Goal: Transaction & Acquisition: Book appointment/travel/reservation

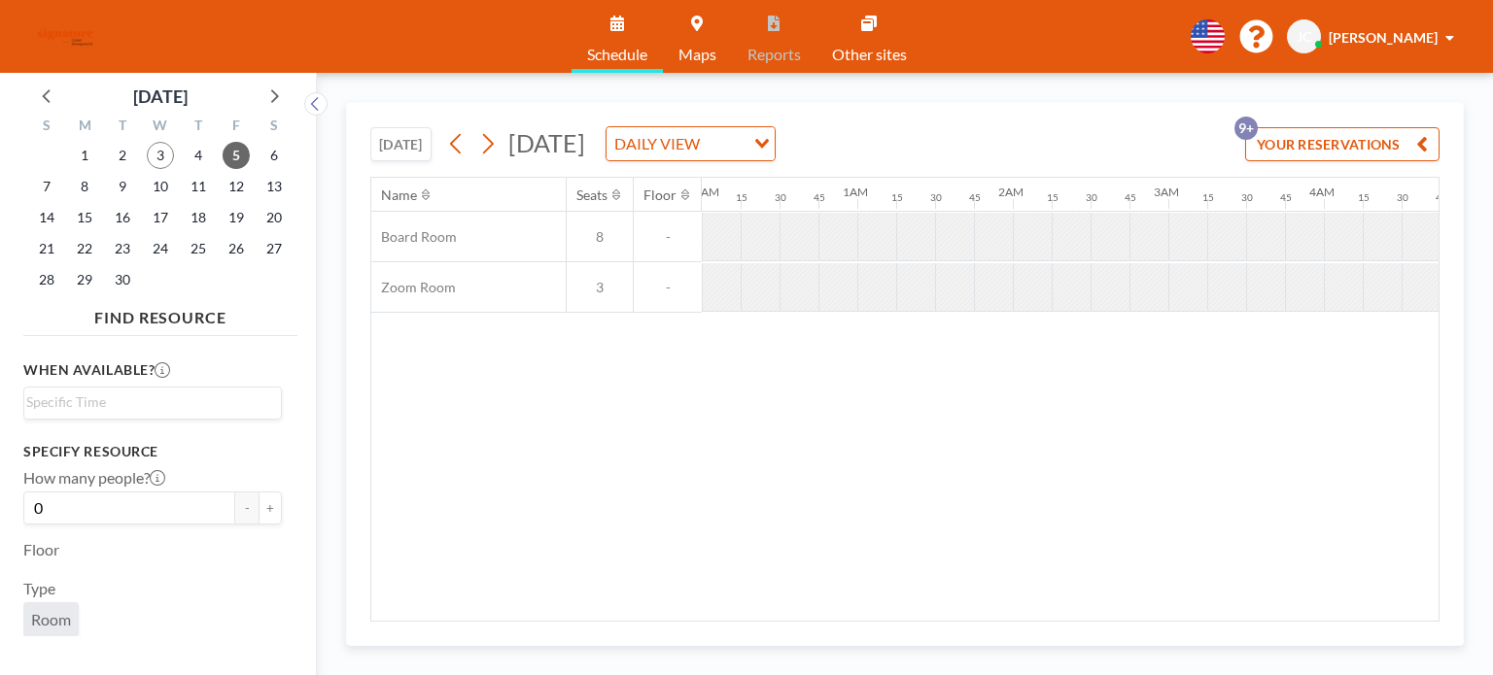
scroll to position [0, 1205]
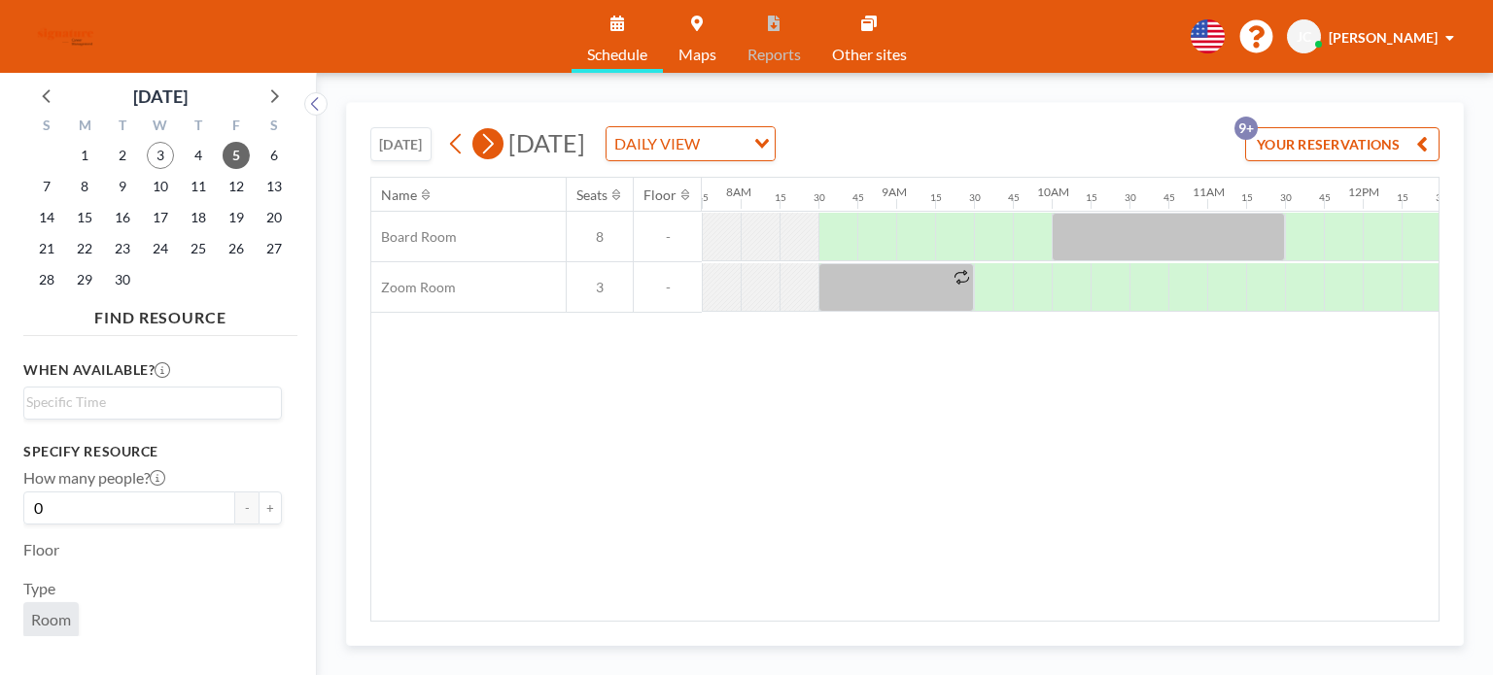
click at [465, 143] on icon at bounding box center [456, 143] width 18 height 29
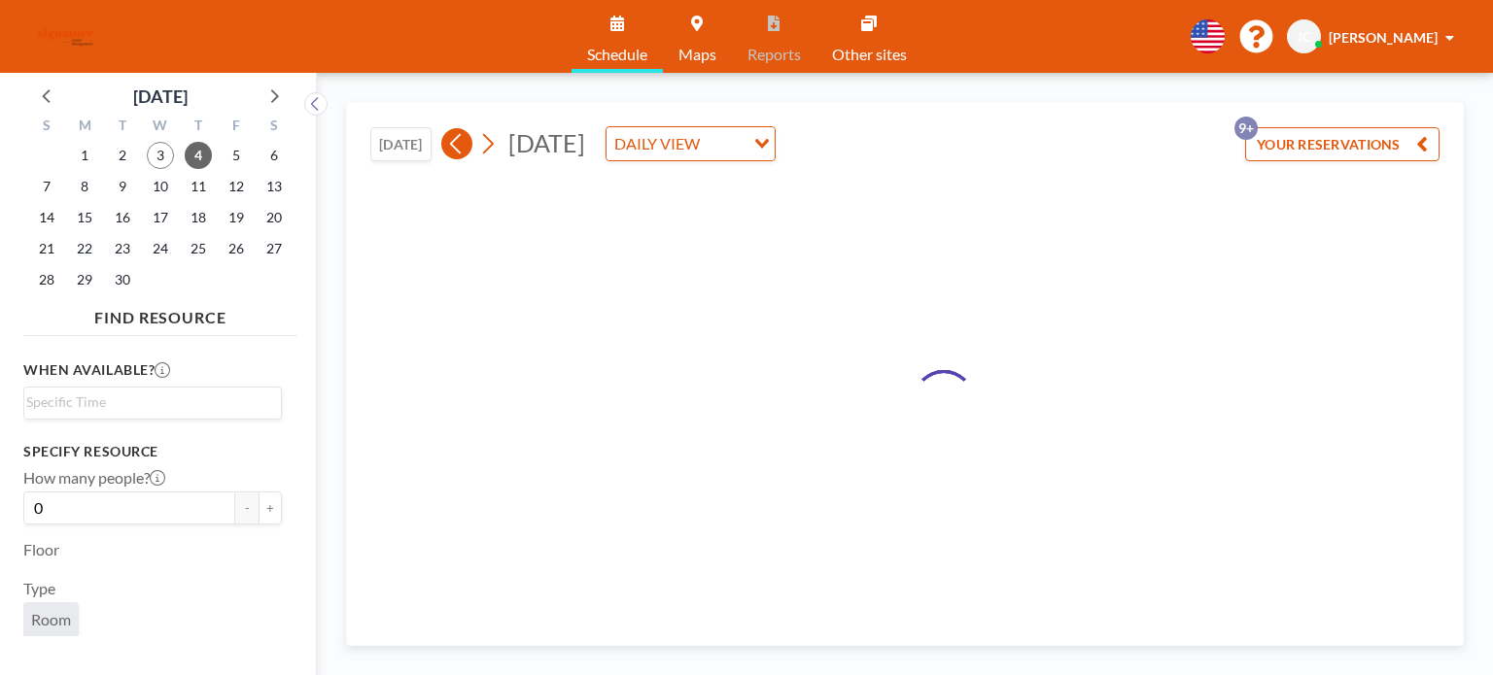
click at [465, 143] on icon at bounding box center [456, 143] width 18 height 29
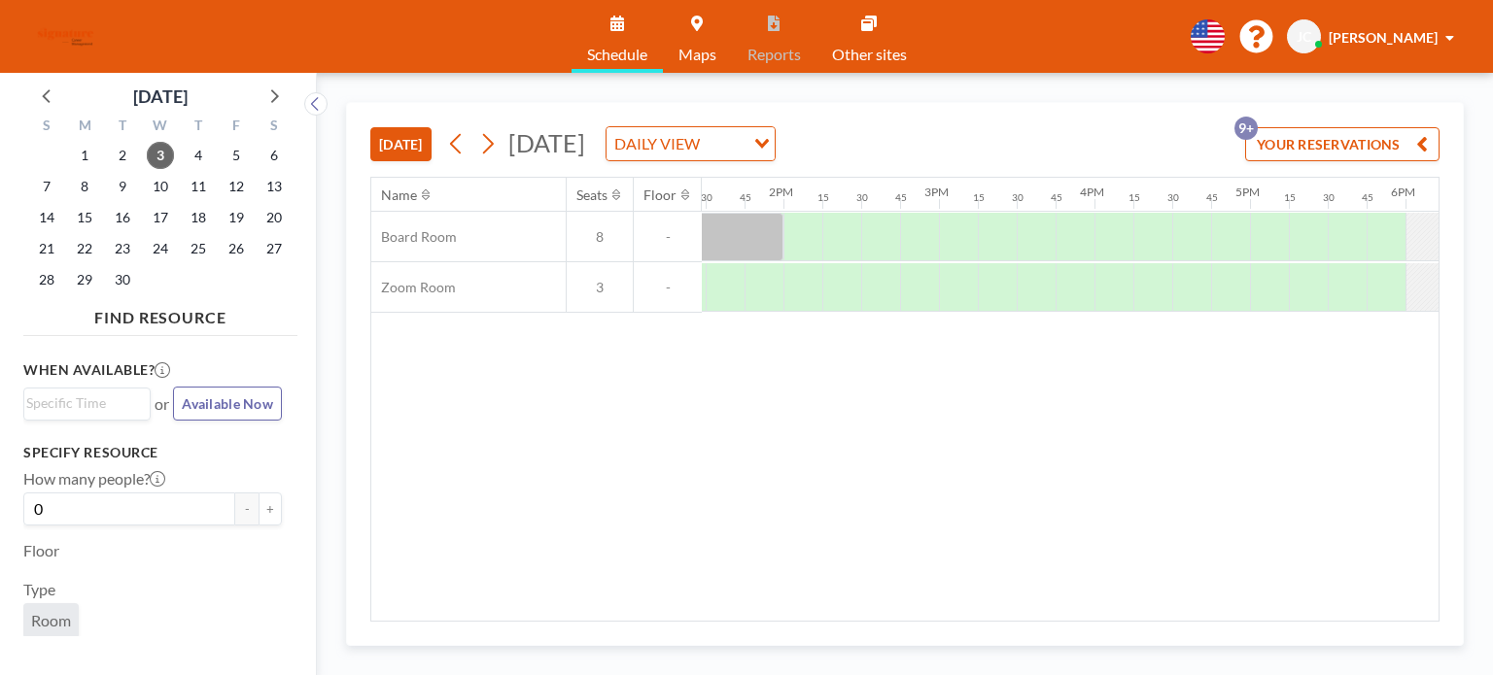
scroll to position [0, 2083]
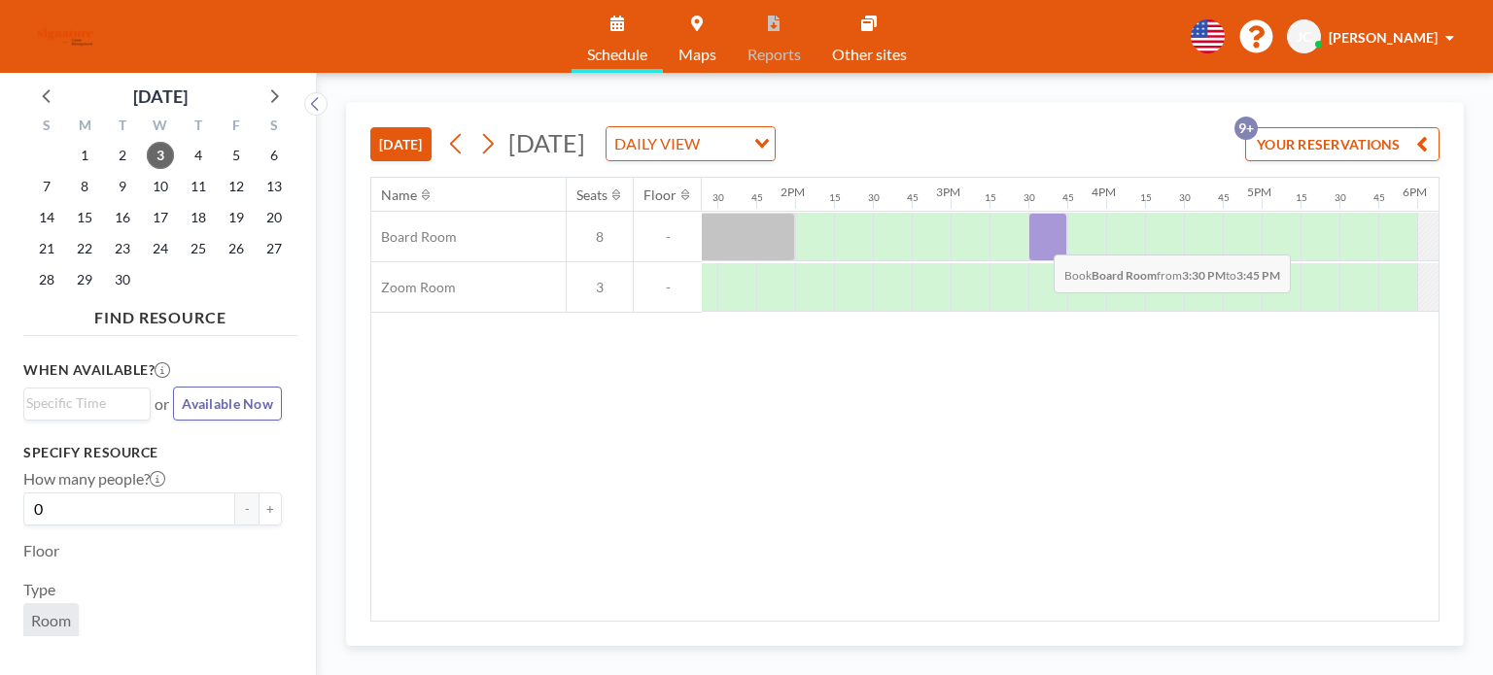
click at [1038, 239] on div at bounding box center [1047, 237] width 39 height 49
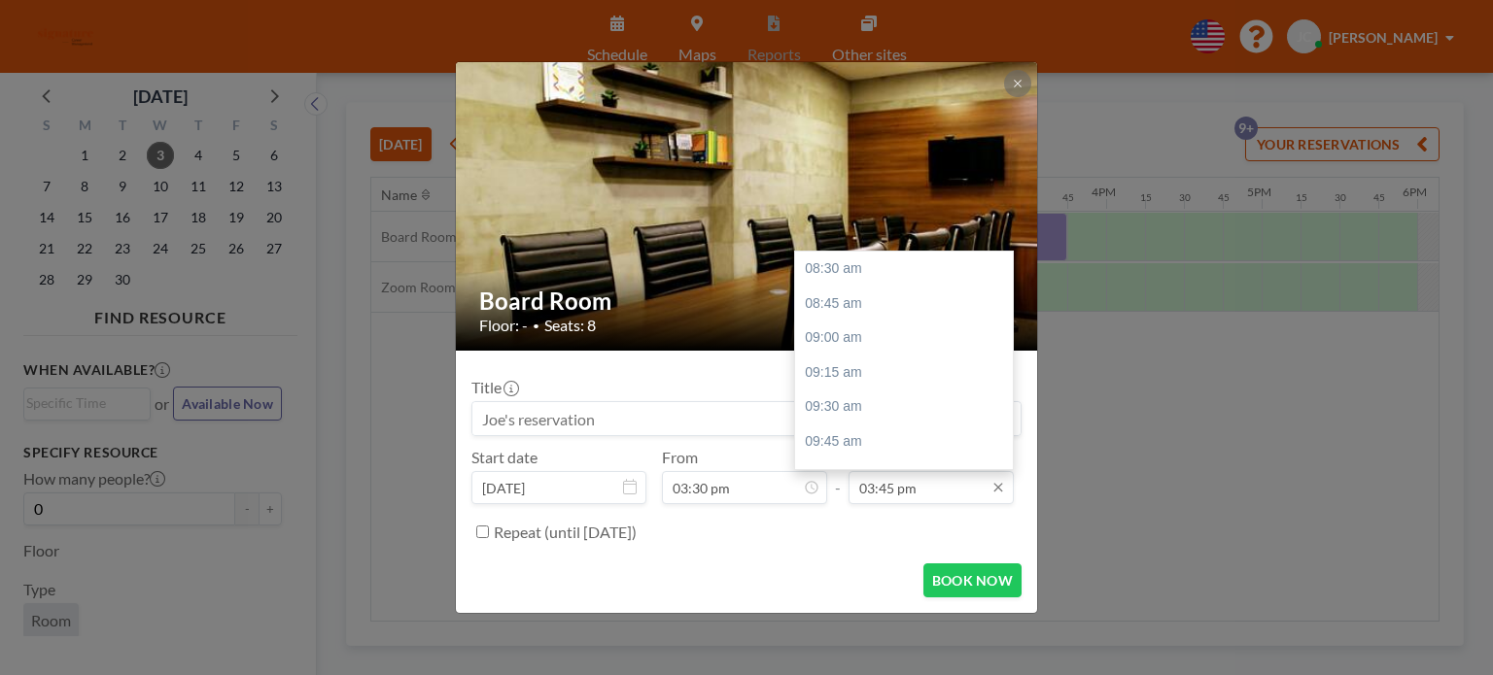
scroll to position [1003, 0]
click at [939, 488] on input "03:45 pm" at bounding box center [930, 487] width 165 height 33
click at [876, 340] on div "04:15 pm" at bounding box center [908, 338] width 227 height 35
type input "04:15 pm"
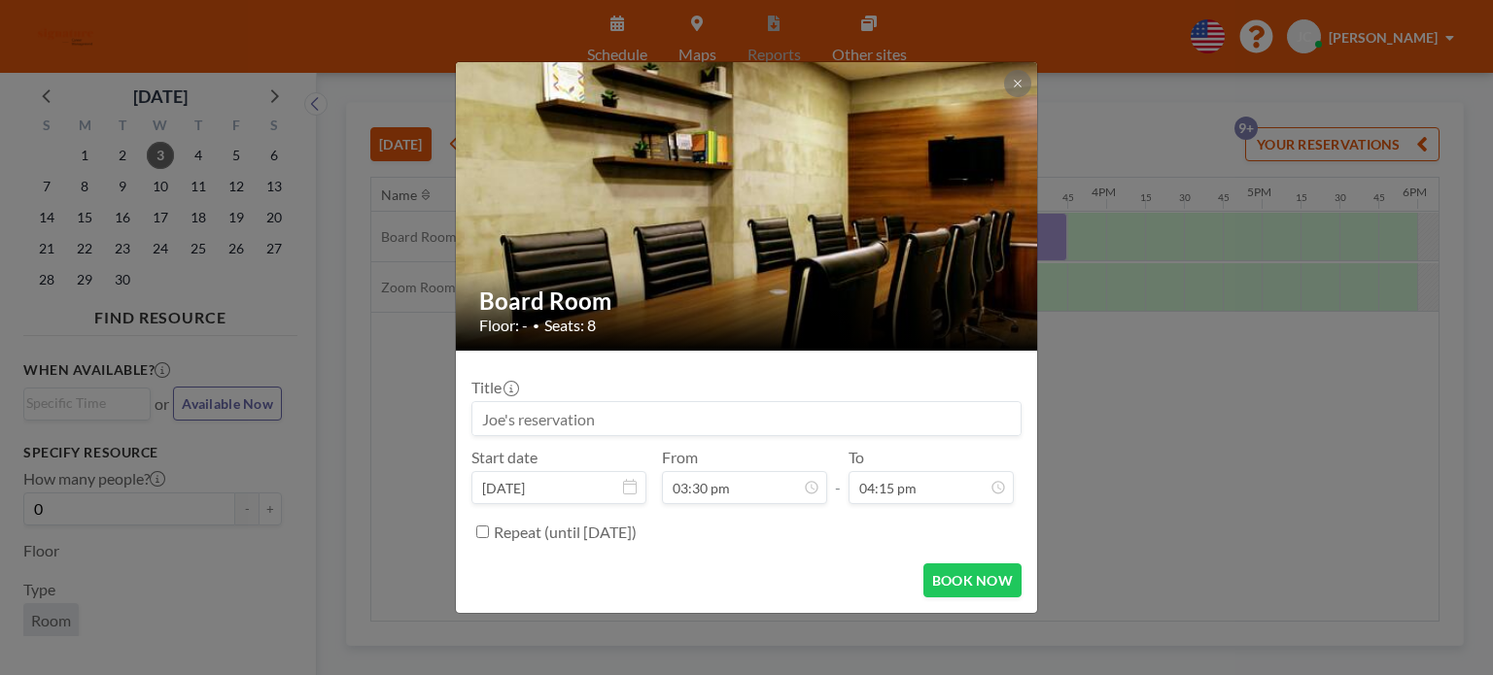
scroll to position [415, 0]
click at [581, 537] on label "Repeat (until [DATE])" at bounding box center [565, 532] width 143 height 19
click at [489, 537] on input "Repeat (until [DATE])" at bounding box center [482, 532] width 13 height 13
checkbox input "true"
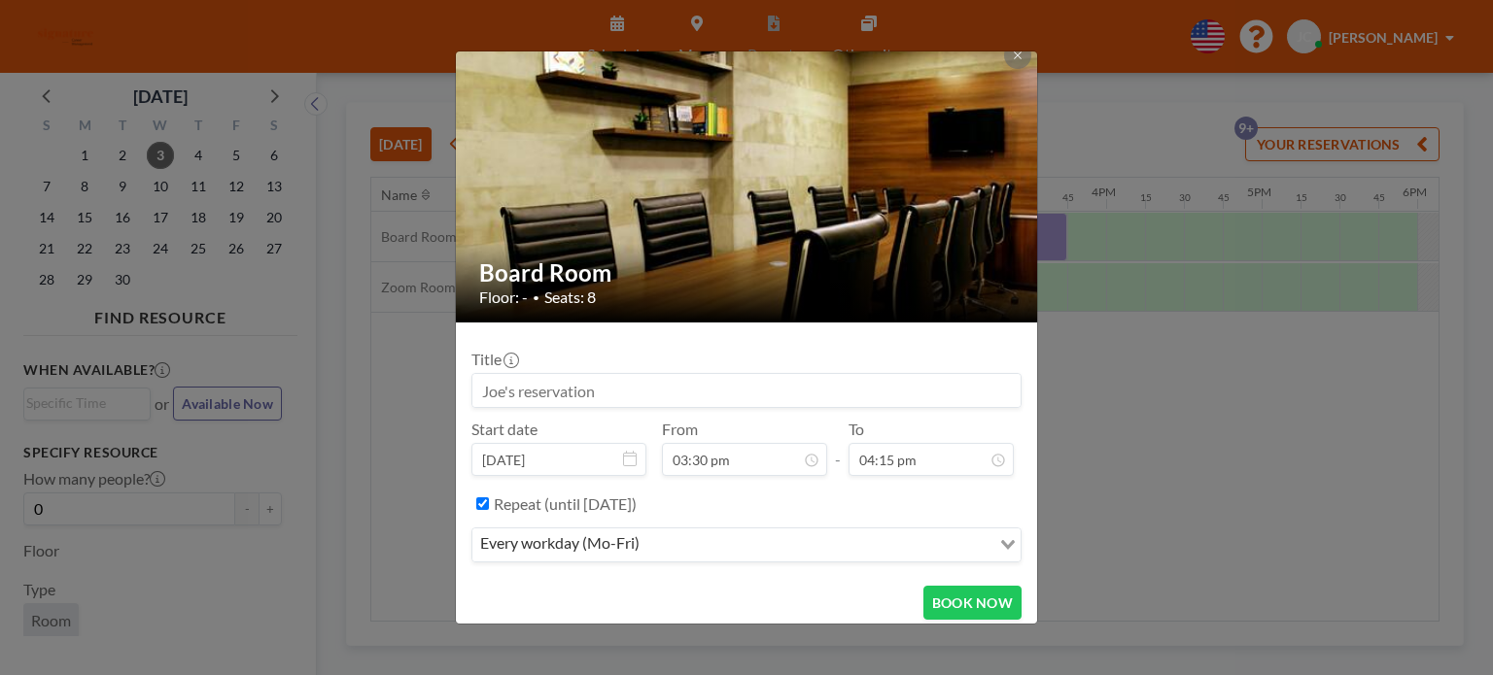
scroll to position [27, 0]
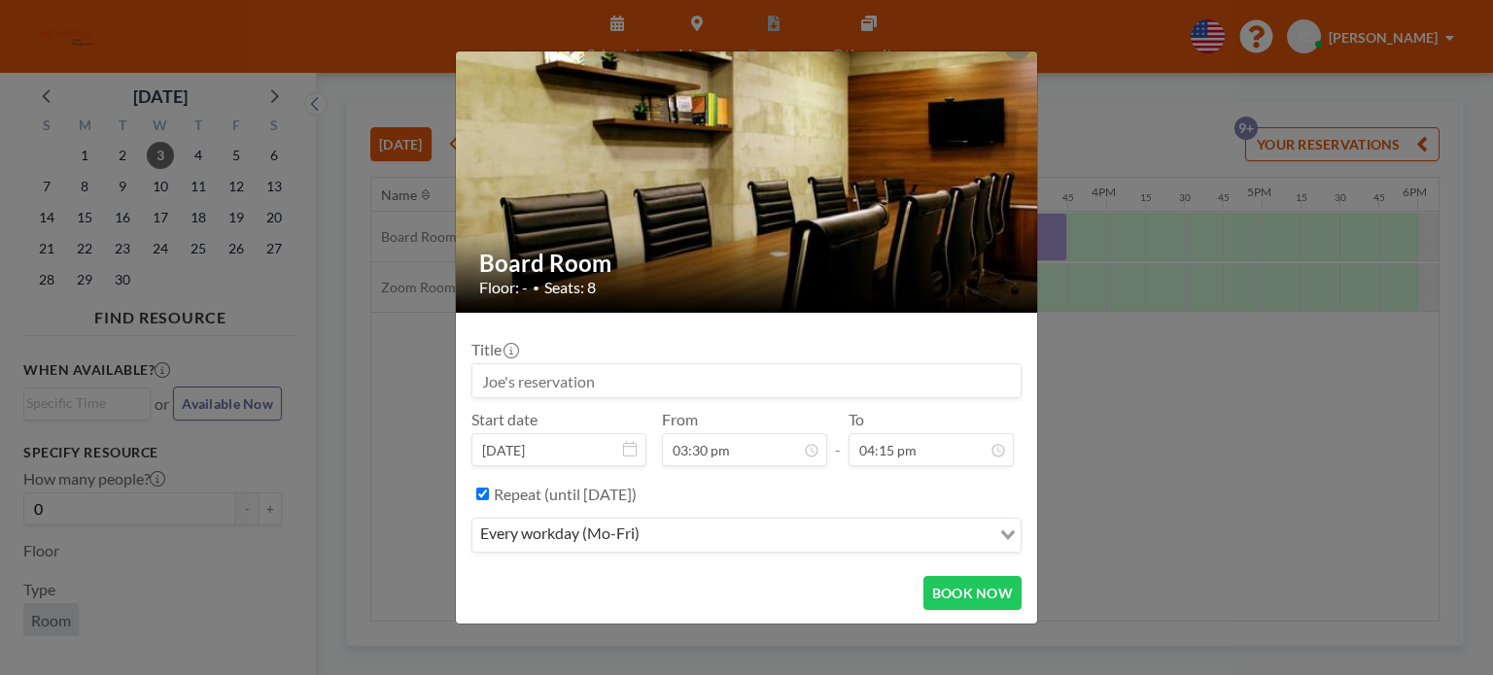
click at [613, 540] on div "every workday (Mo-Fri)" at bounding box center [731, 533] width 518 height 29
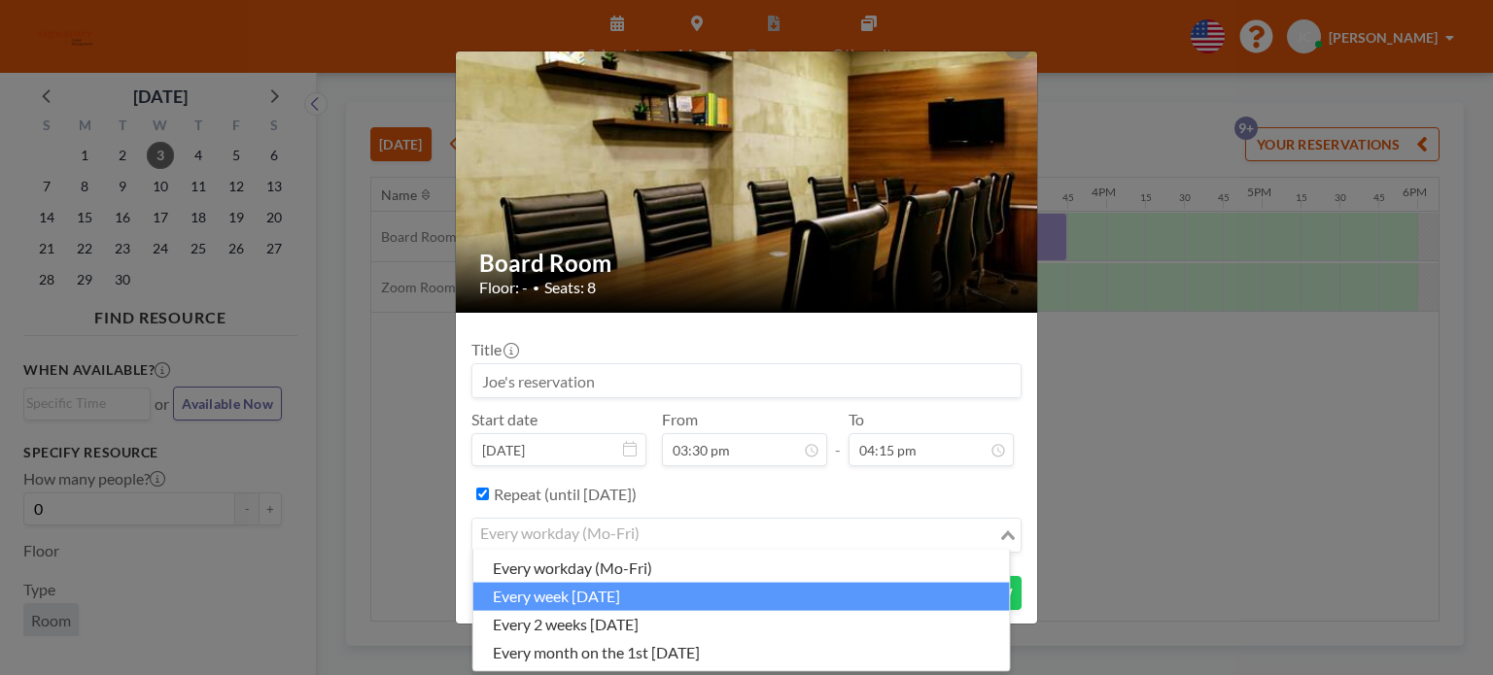
click at [617, 604] on li "every week [DATE]" at bounding box center [741, 596] width 536 height 28
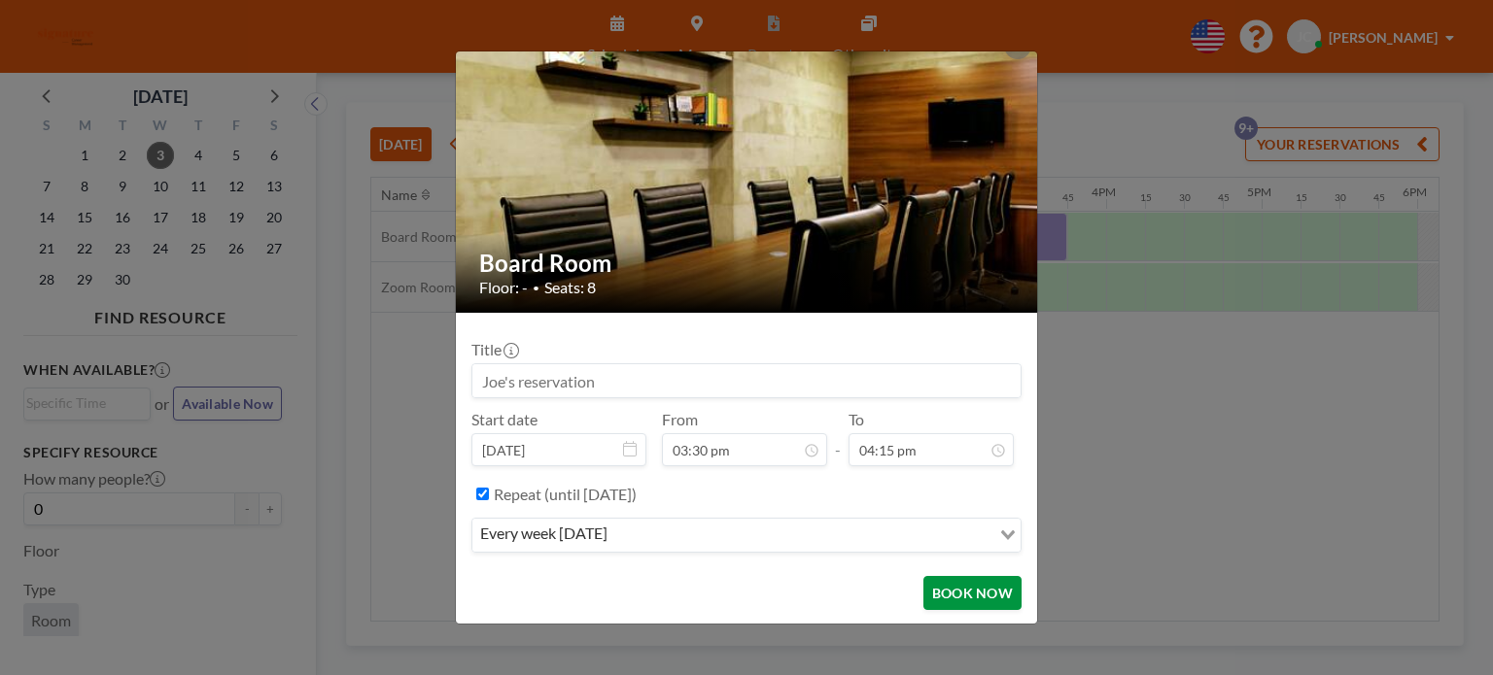
click at [953, 590] on button "BOOK NOW" at bounding box center [972, 593] width 98 height 34
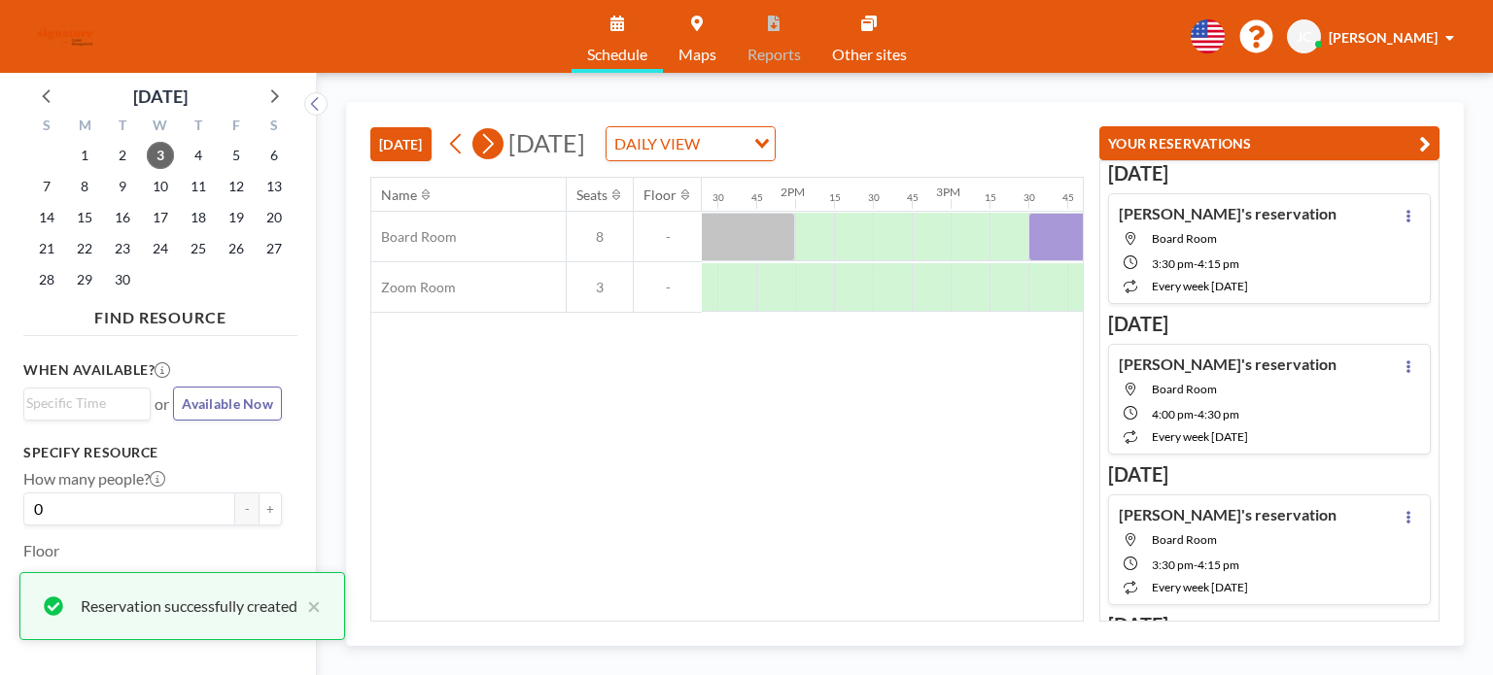
click at [476, 147] on button at bounding box center [487, 143] width 31 height 31
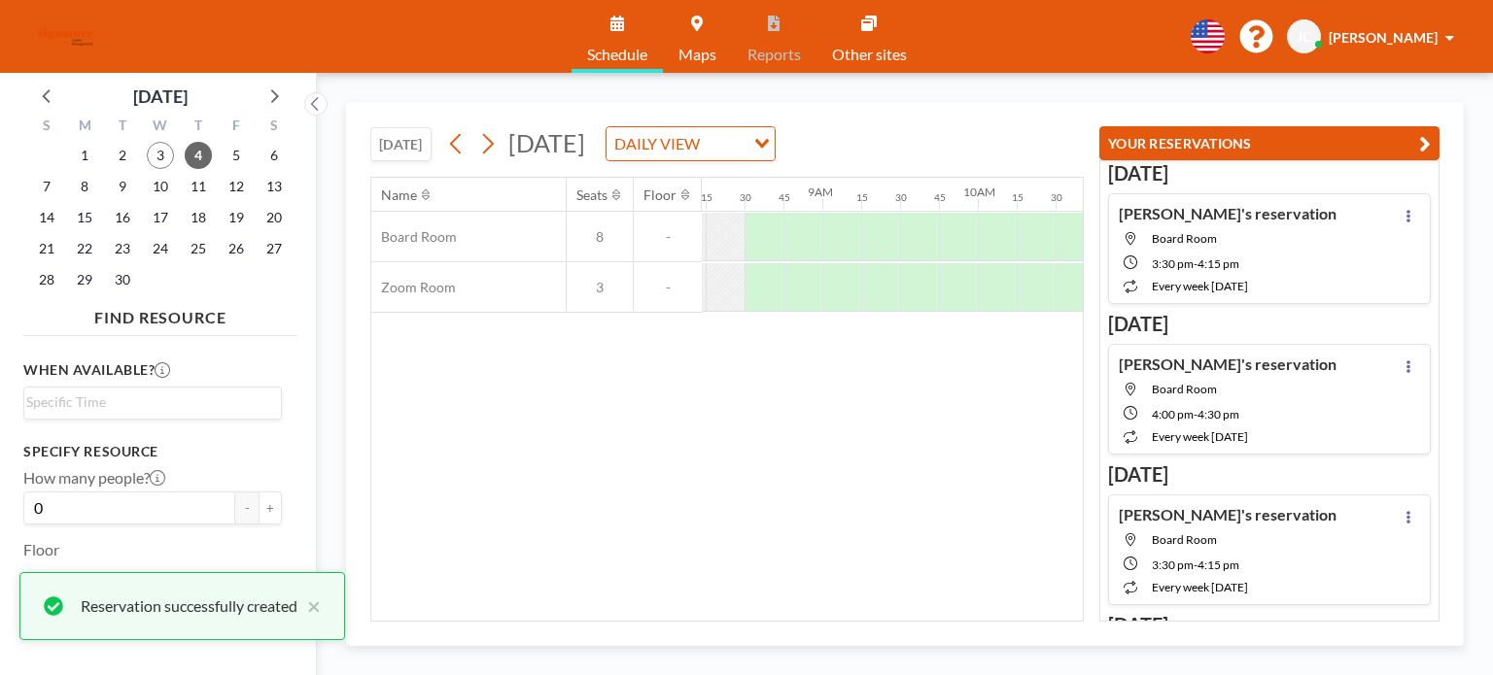
scroll to position [0, 1283]
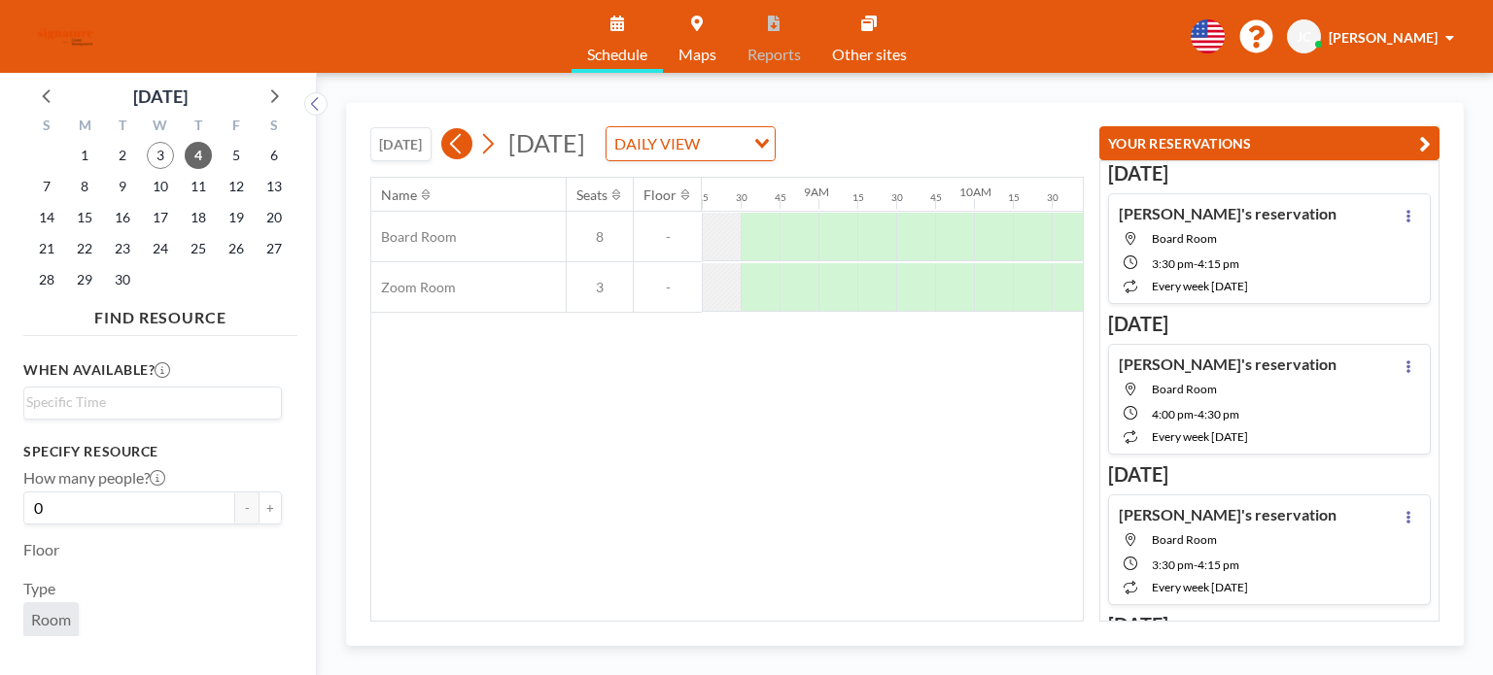
click at [458, 155] on icon at bounding box center [456, 143] width 18 height 29
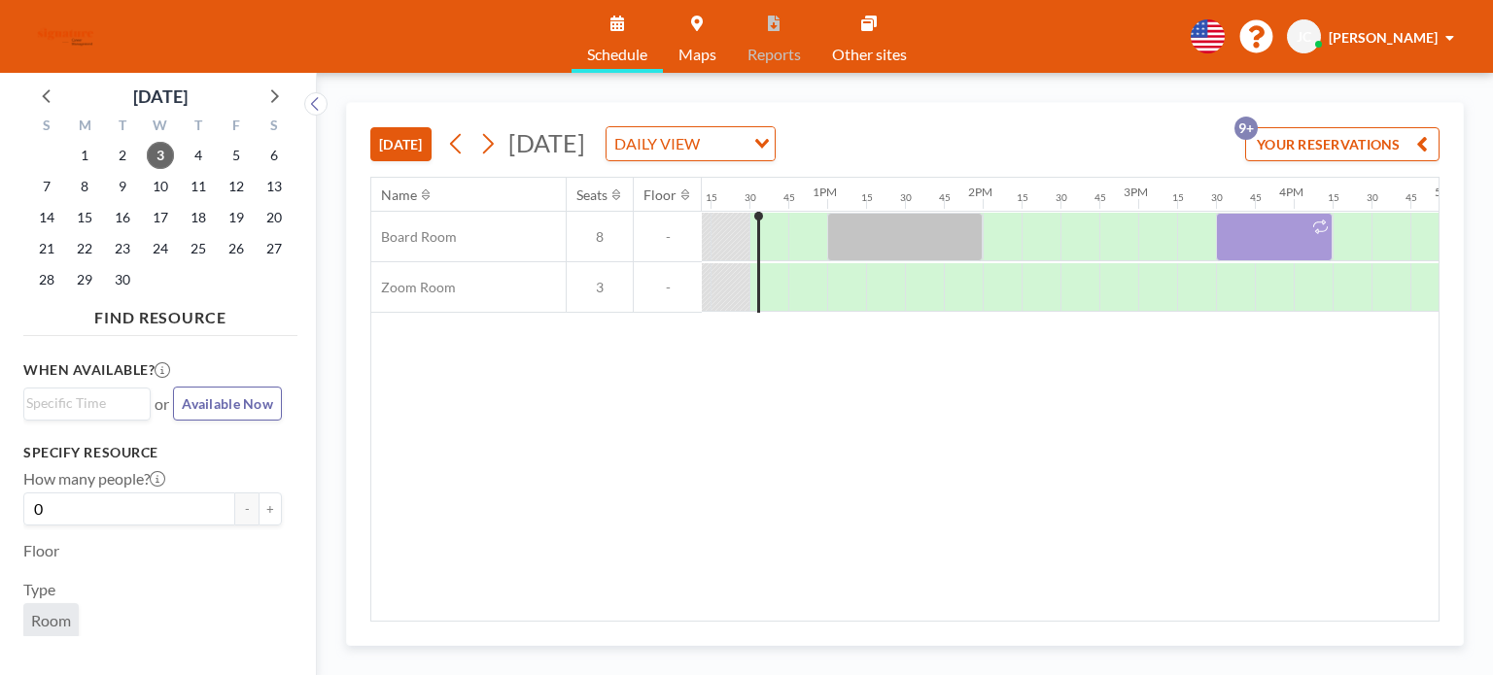
scroll to position [0, 1905]
click at [505, 143] on div "[DATE] DAILY VIEW Loading..." at bounding box center [608, 143] width 334 height 35
click at [494, 143] on icon at bounding box center [488, 144] width 11 height 20
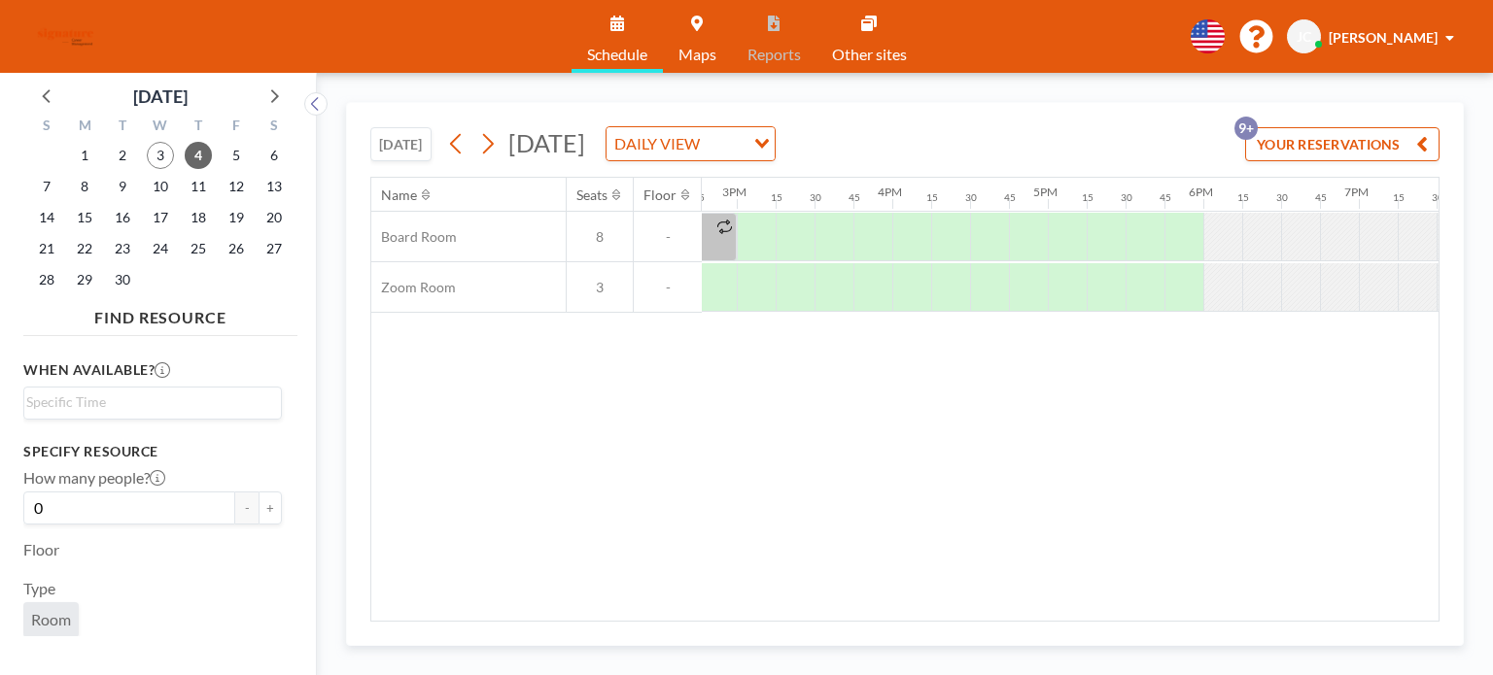
scroll to position [0, 2328]
click at [520, 134] on span "[DATE]" at bounding box center [546, 142] width 77 height 29
click at [502, 138] on div "[DATE] DAILY VIEW Loading..." at bounding box center [608, 143] width 334 height 35
click at [495, 138] on icon at bounding box center [487, 143] width 18 height 29
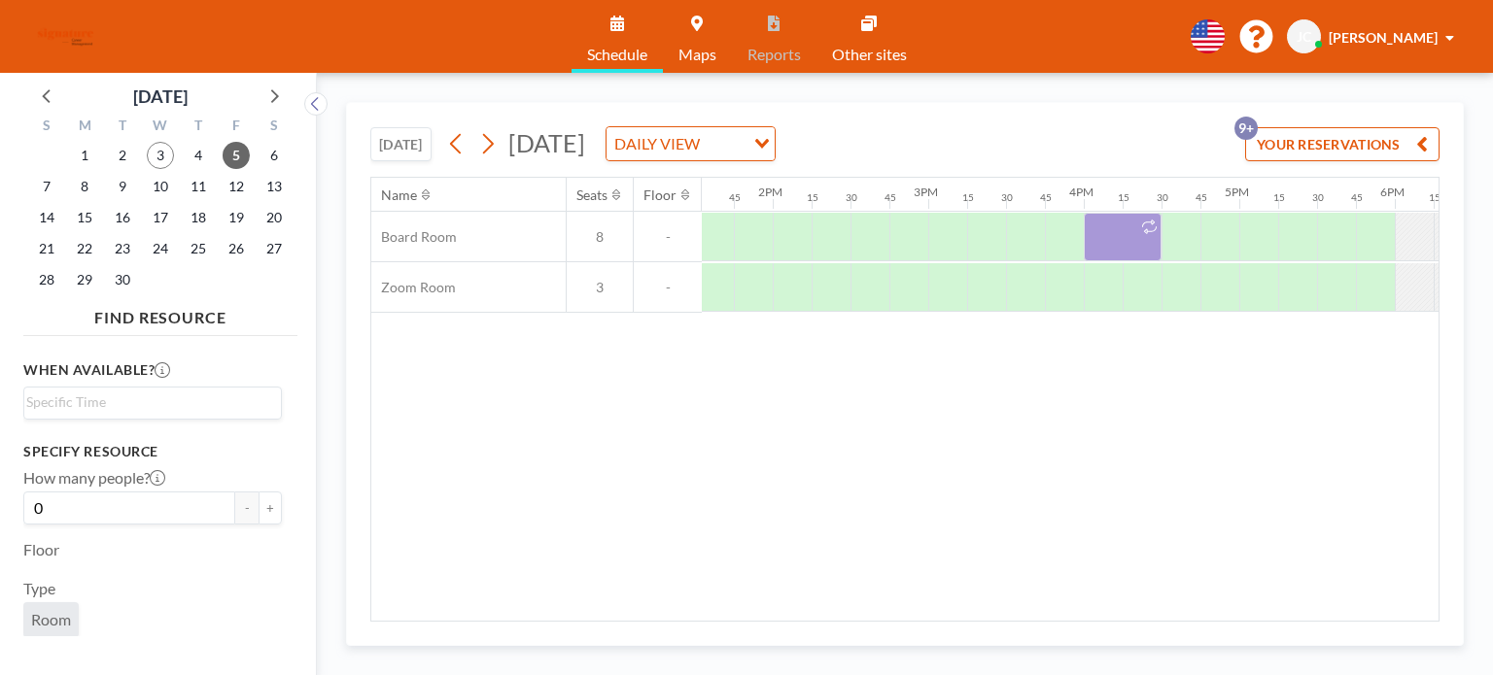
scroll to position [0, 2169]
